Goal: Find contact information: Find contact information

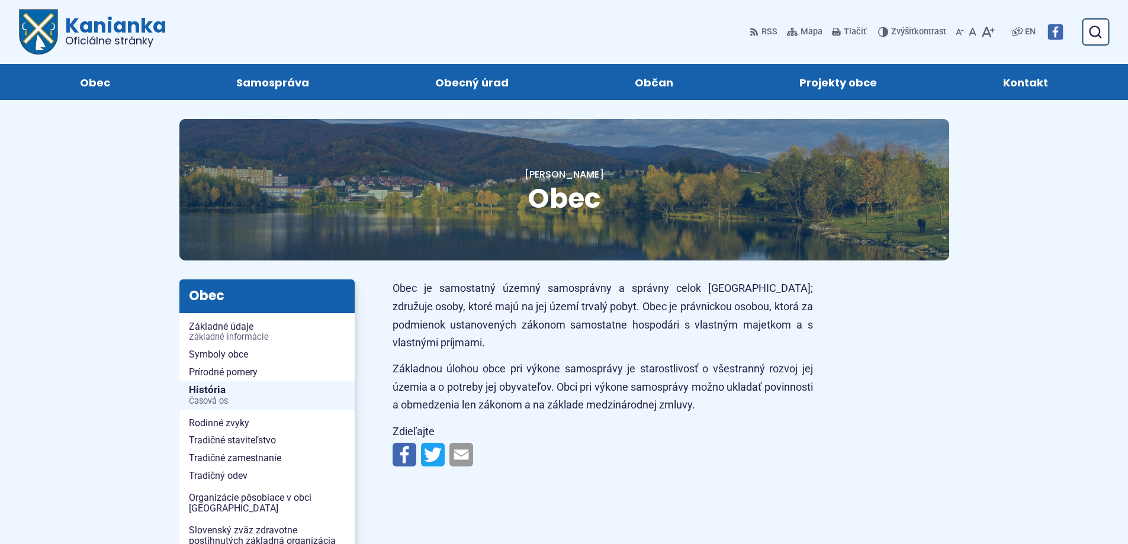
click at [1024, 78] on span "Kontakt" at bounding box center [1025, 82] width 45 height 36
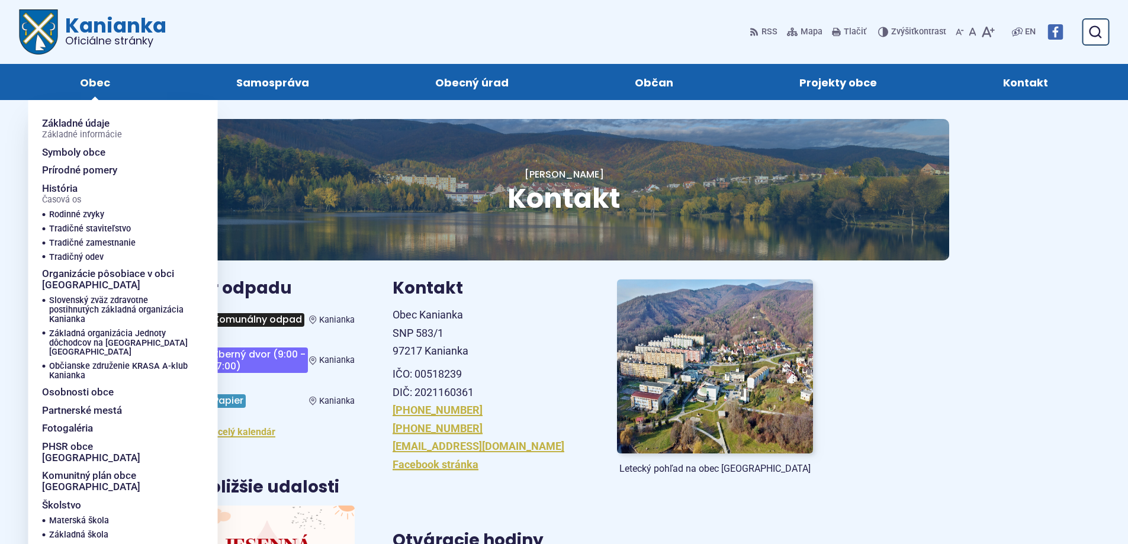
click at [81, 83] on span "Obec" at bounding box center [95, 82] width 30 height 36
